Goal: Task Accomplishment & Management: Manage account settings

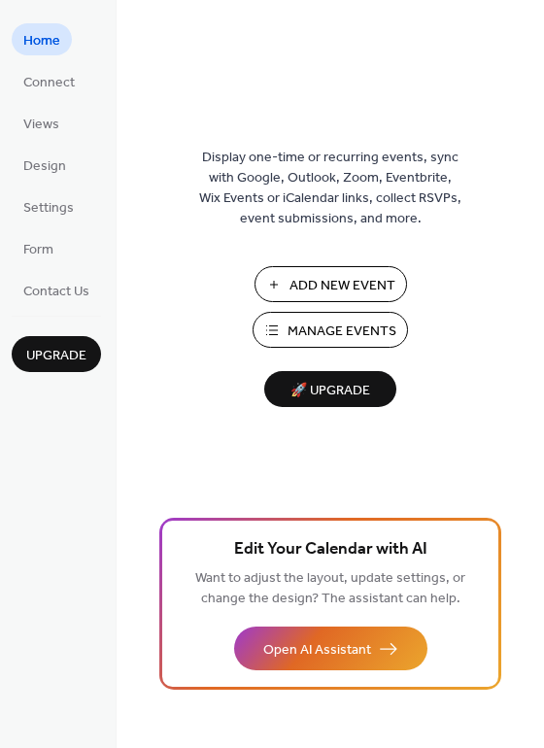
click at [345, 277] on span "Add New Event" at bounding box center [342, 286] width 106 height 20
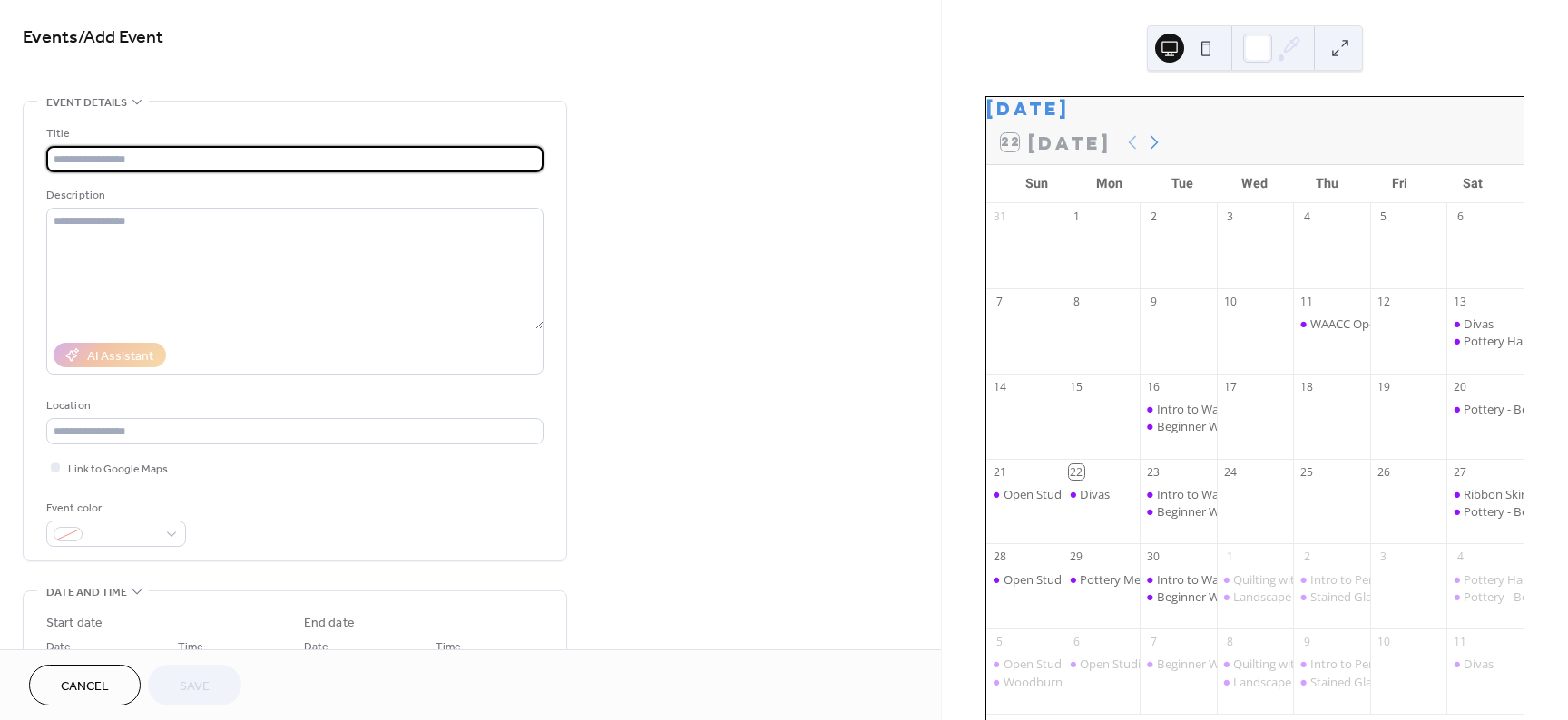
click at [1151, 149] on icon at bounding box center [1154, 142] width 21 height 21
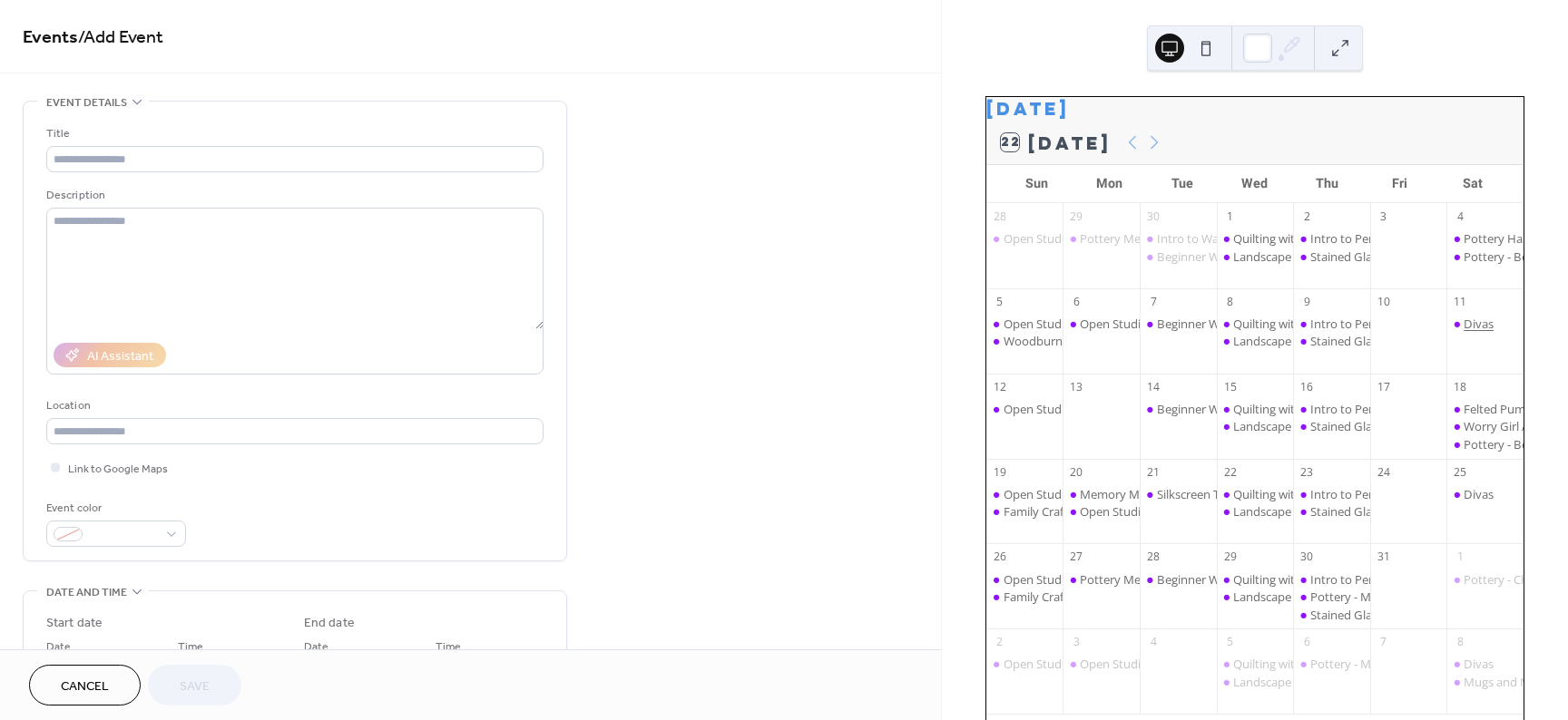
click at [1468, 332] on div "Divas" at bounding box center [1478, 323] width 30 height 16
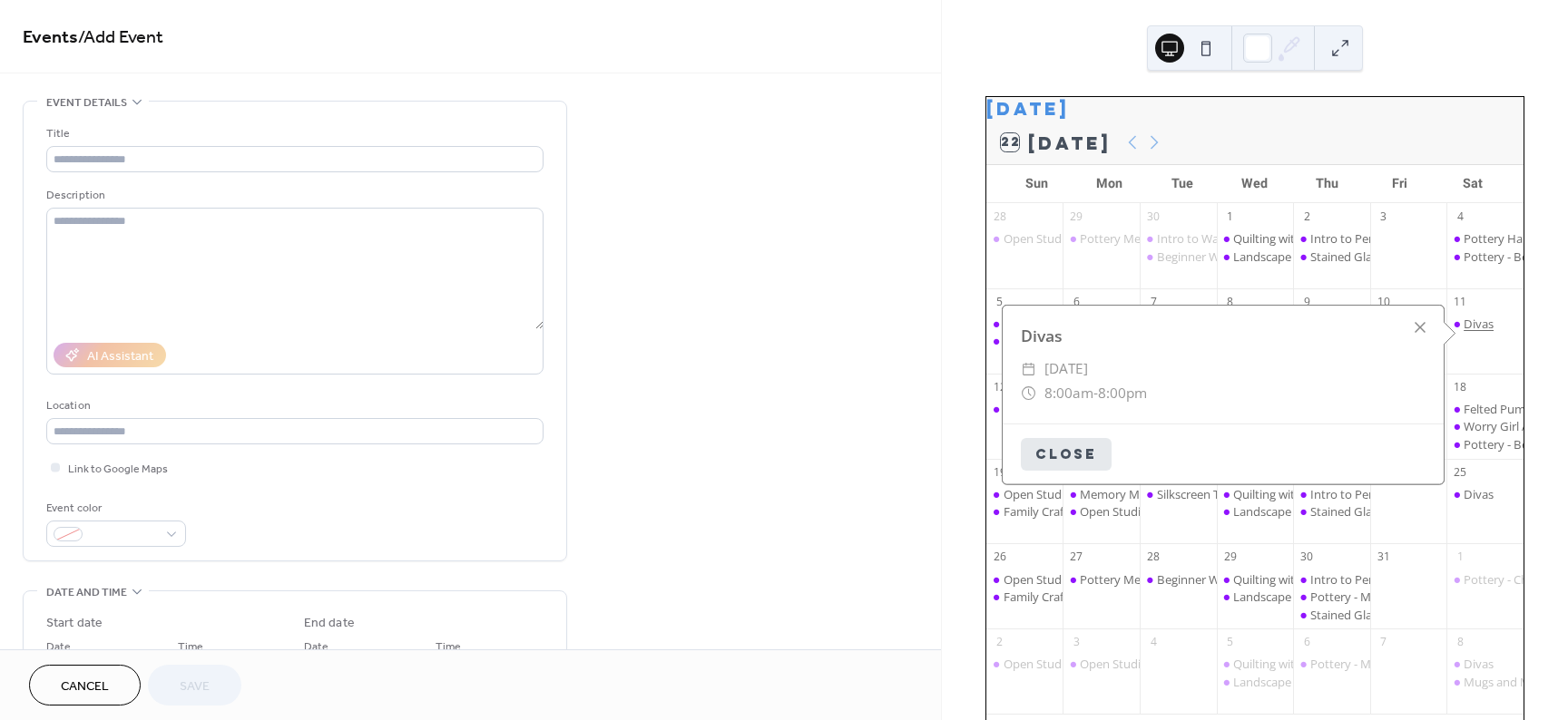
click at [1471, 332] on div "Divas" at bounding box center [1478, 323] width 30 height 16
click at [1059, 445] on button "Close" at bounding box center [1068, 452] width 91 height 33
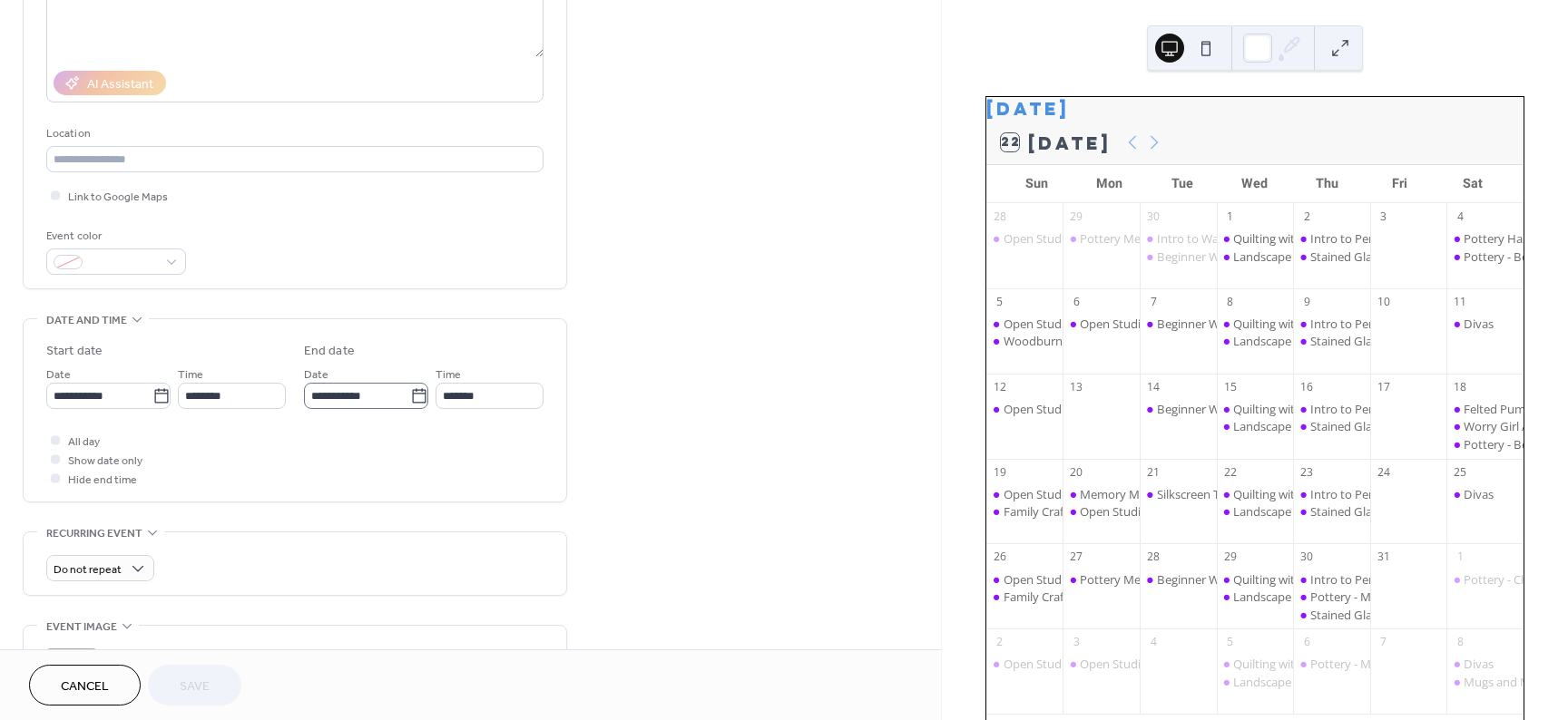
scroll to position [1, 0]
click at [103, 682] on span "Cancel" at bounding box center [84, 686] width 48 height 19
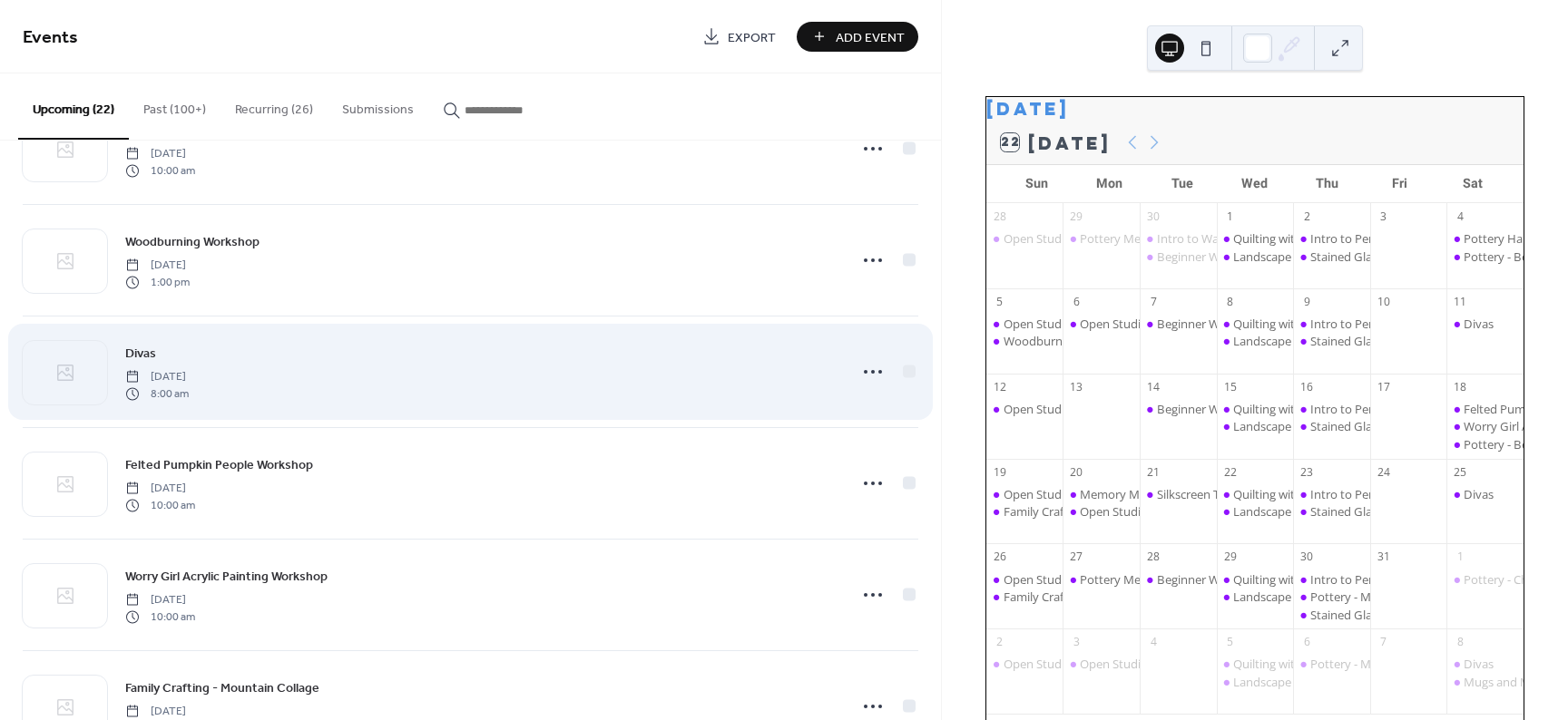
scroll to position [272, 0]
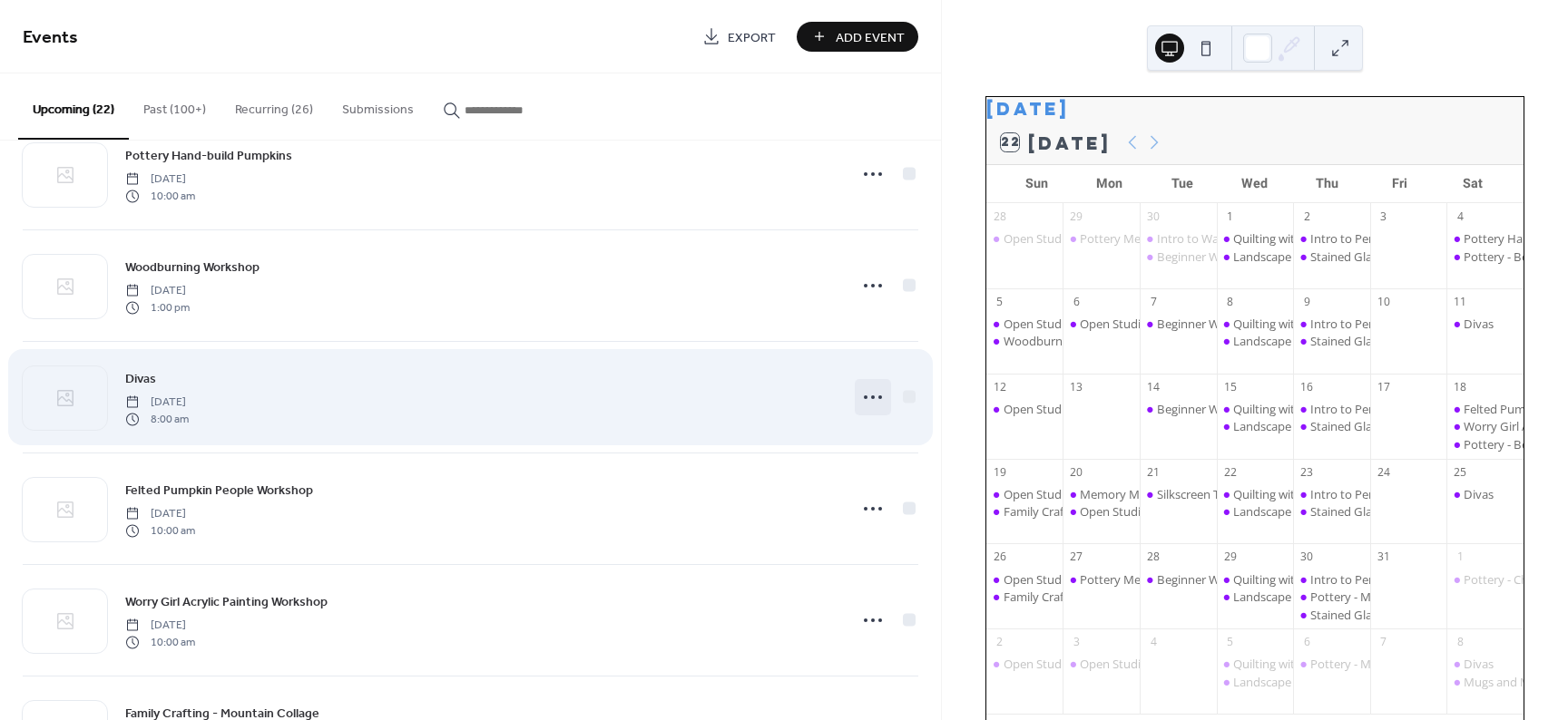
click at [869, 394] on icon at bounding box center [873, 397] width 29 height 29
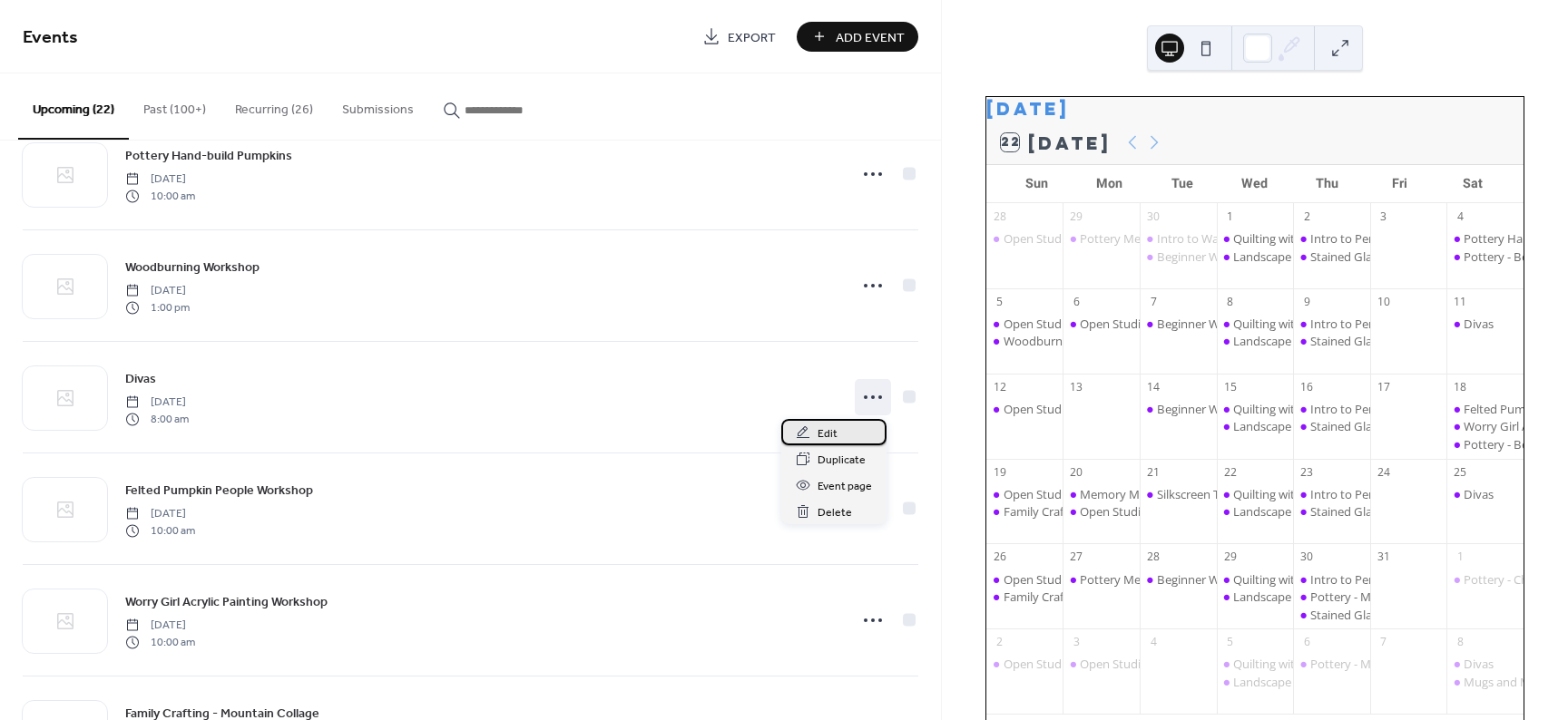
click at [843, 428] on div "Edit" at bounding box center [834, 432] width 106 height 26
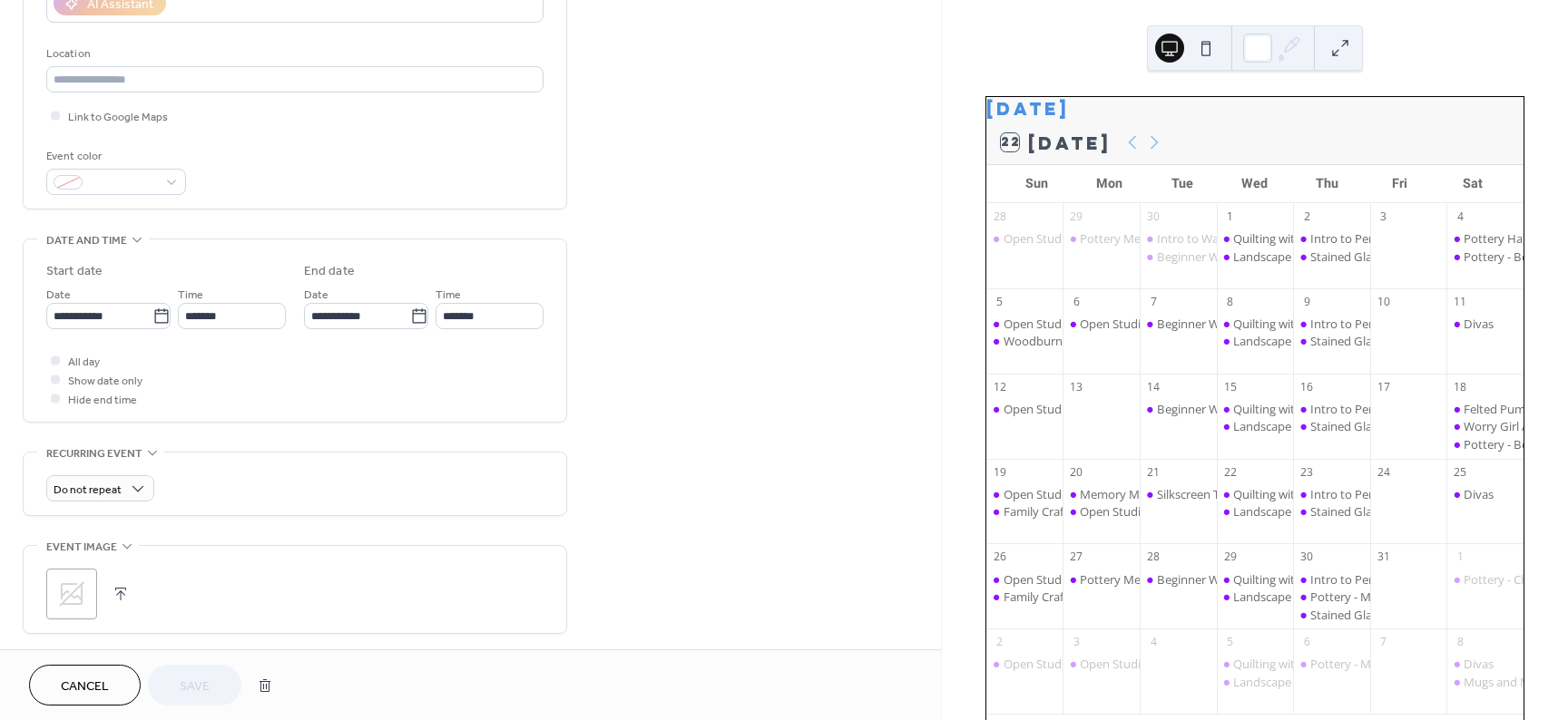
scroll to position [454, 0]
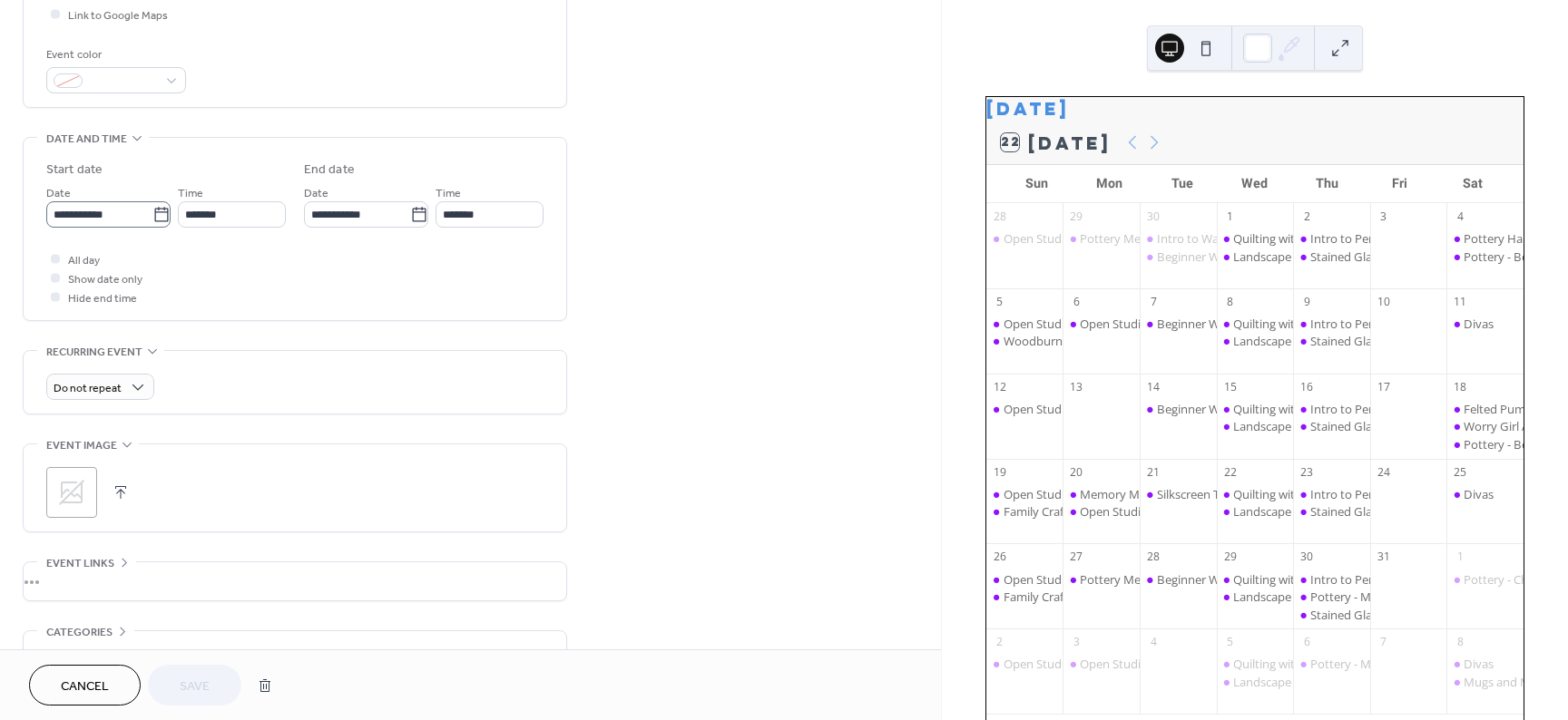
click at [153, 214] on icon at bounding box center [161, 214] width 18 height 18
click at [152, 214] on input "**********" at bounding box center [100, 215] width 107 height 26
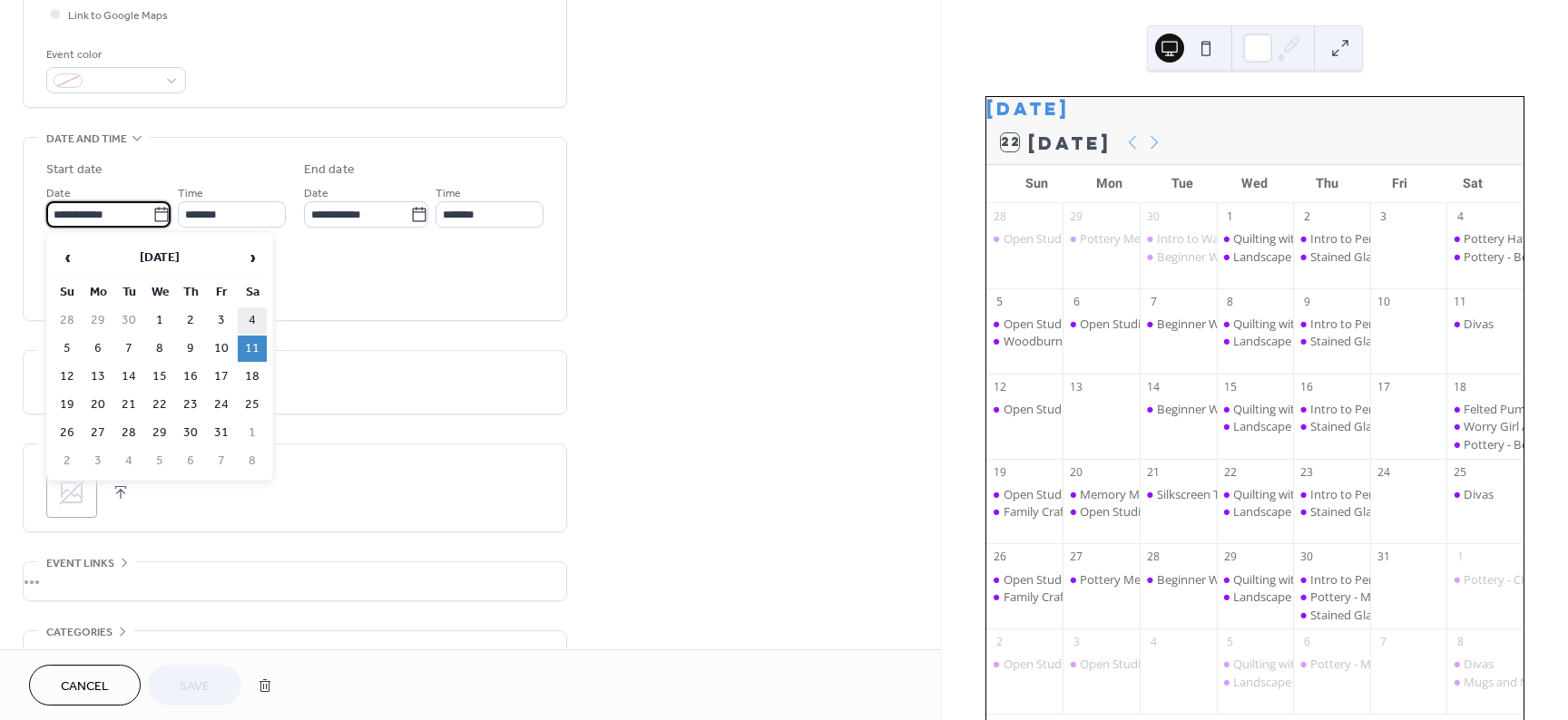
click at [250, 321] on td "4" at bounding box center [251, 320] width 29 height 26
type input "**********"
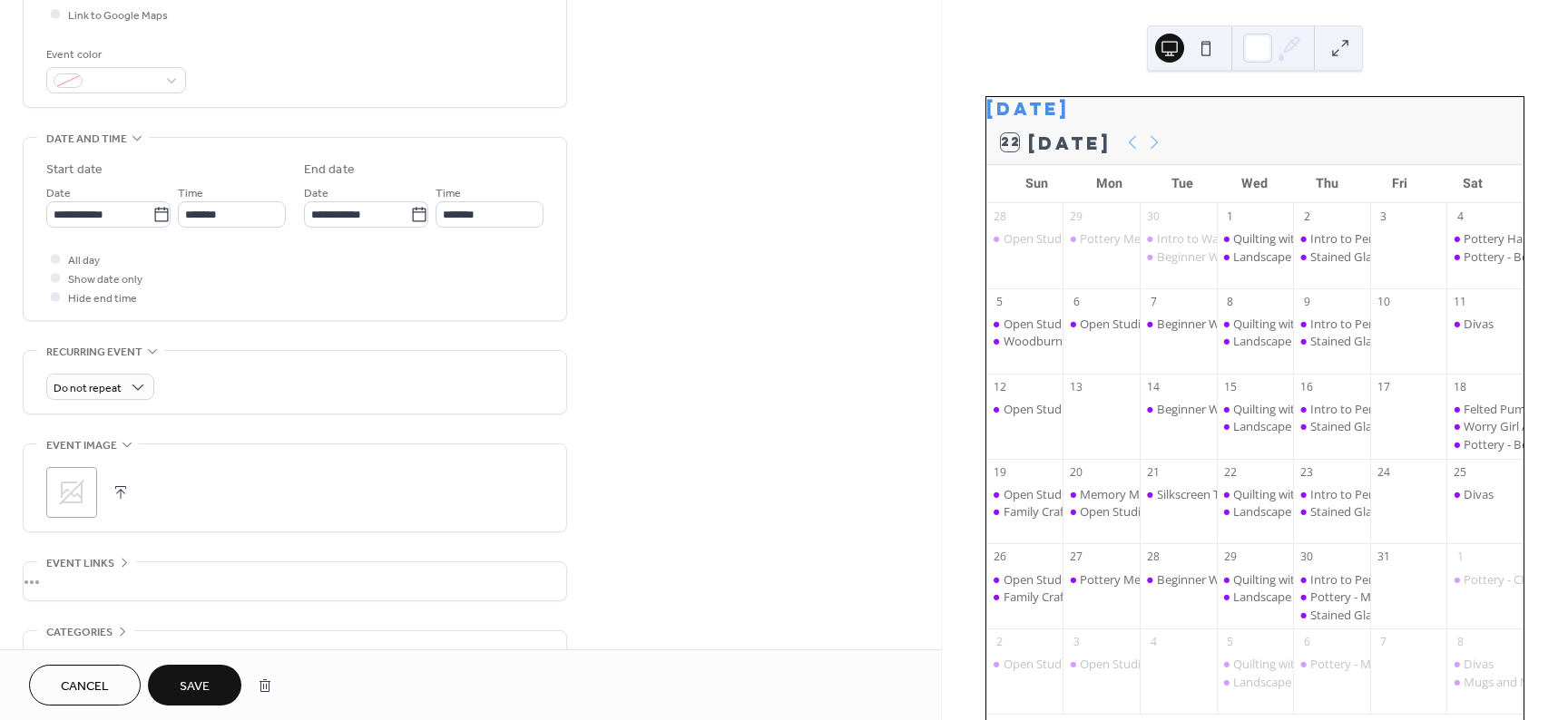
click at [206, 687] on span "Save" at bounding box center [194, 686] width 30 height 19
